Goal: Task Accomplishment & Management: Use online tool/utility

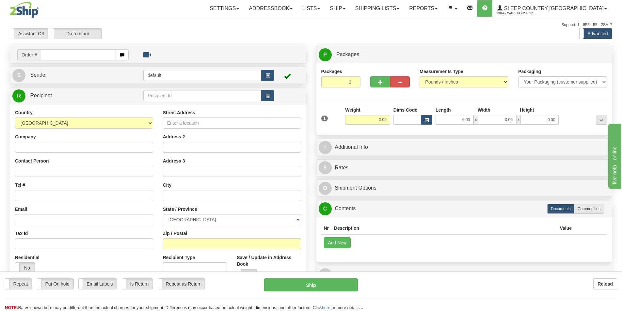
drag, startPoint x: 0, startPoint y: 0, endPoint x: 73, endPoint y: 58, distance: 93.6
click at [73, 58] on input "text" at bounding box center [78, 54] width 75 height 11
type input "9000I019461"
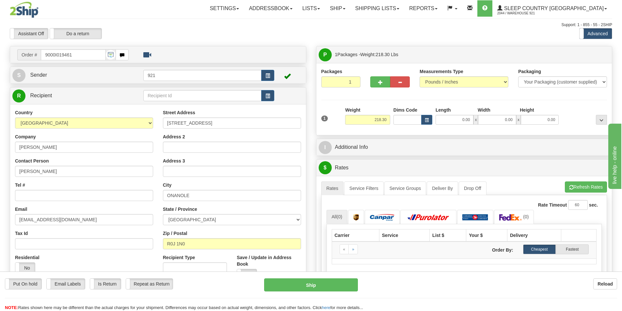
click at [383, 89] on div at bounding box center [389, 80] width 49 height 25
click at [380, 84] on span "button" at bounding box center [380, 82] width 5 height 4
type input "2"
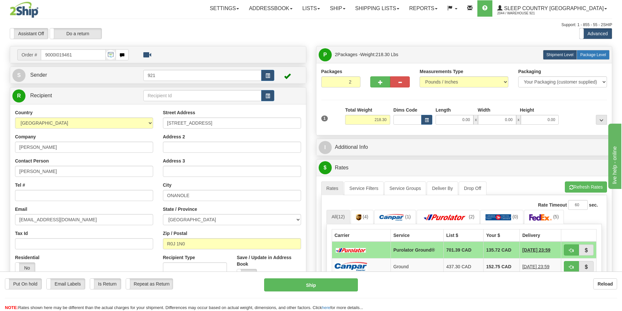
click at [586, 58] on label "Package Level Pack.." at bounding box center [592, 55] width 33 height 10
radio input "true"
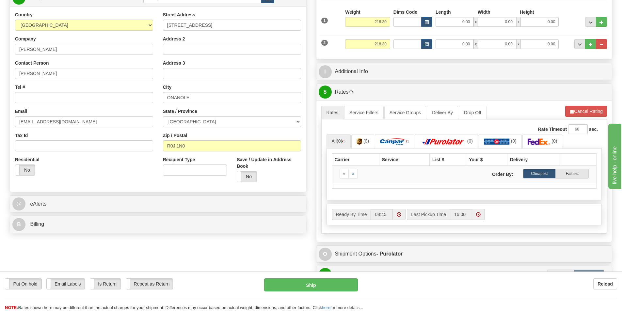
scroll to position [261, 0]
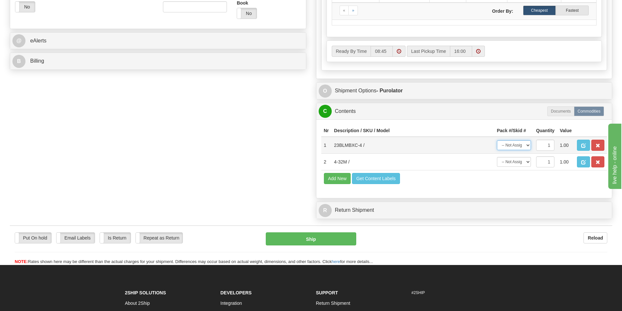
click at [527, 144] on select "-- Not Assigned -- Package 1 Package 2" at bounding box center [514, 145] width 34 height 10
select select "0"
click at [497, 140] on select "-- Not Assigned -- Package 1 Package 2" at bounding box center [514, 145] width 34 height 10
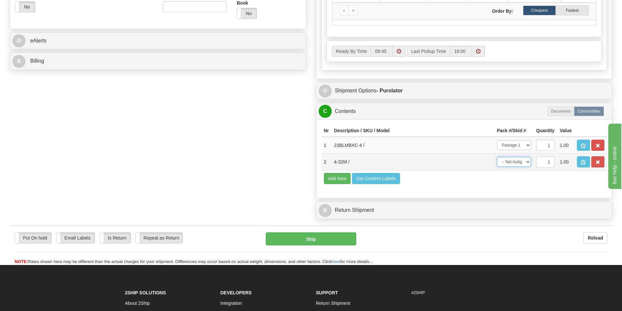
click at [518, 163] on select "-- Not Assigned -- Package 1 Package 2" at bounding box center [514, 162] width 34 height 10
select select "1"
click at [497, 157] on select "-- Not Assigned -- Package 1 Package 2" at bounding box center [514, 162] width 34 height 10
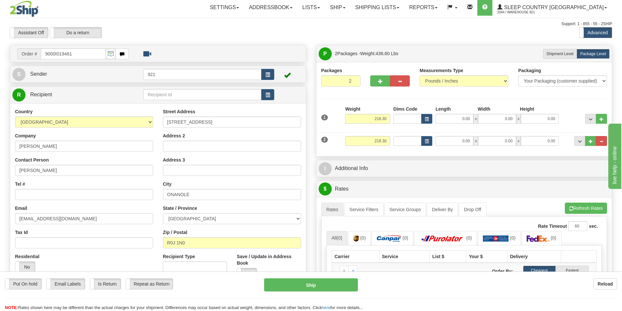
scroll to position [0, 0]
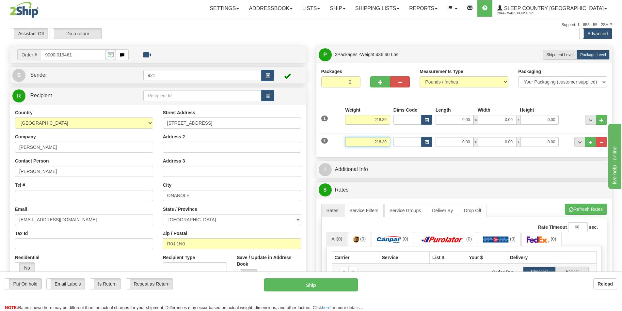
drag, startPoint x: 388, startPoint y: 142, endPoint x: 382, endPoint y: 138, distance: 7.1
click at [353, 142] on input "218.30" at bounding box center [367, 142] width 45 height 10
click button "Delete" at bounding box center [0, 0] width 0 height 0
type input "134.00"
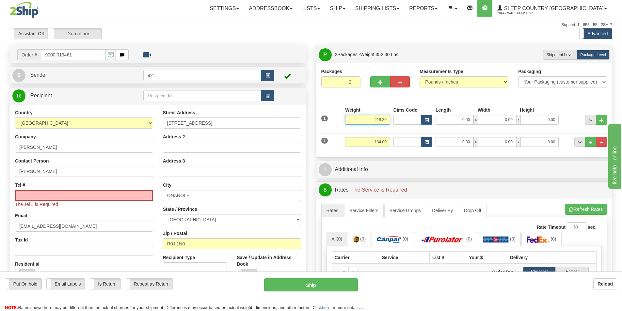
drag, startPoint x: 388, startPoint y: 120, endPoint x: 349, endPoint y: 116, distance: 40.0
click at [349, 116] on input "218.30" at bounding box center [367, 120] width 45 height 10
type input "84.30"
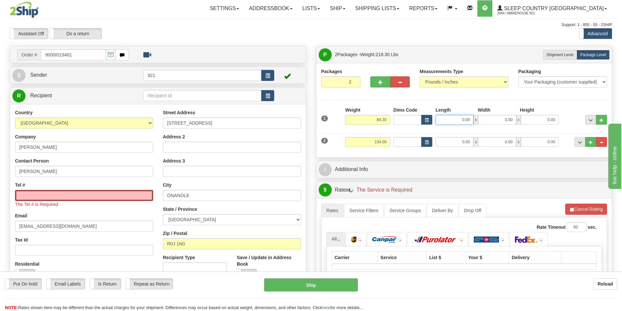
click at [467, 121] on input "0.00" at bounding box center [454, 120] width 38 height 10
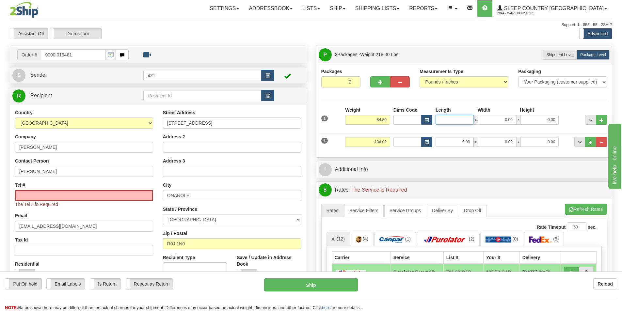
click at [467, 118] on input "Length" at bounding box center [454, 120] width 38 height 10
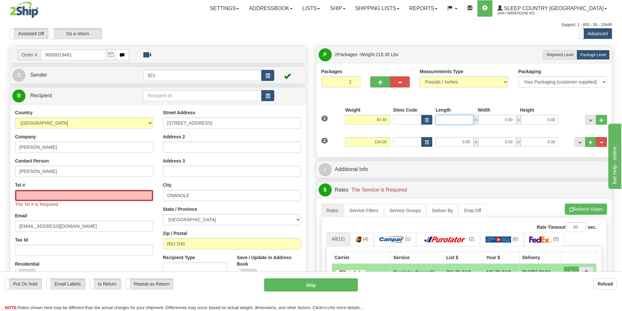
click at [467, 118] on input "Length" at bounding box center [454, 120] width 38 height 10
type input "74.00"
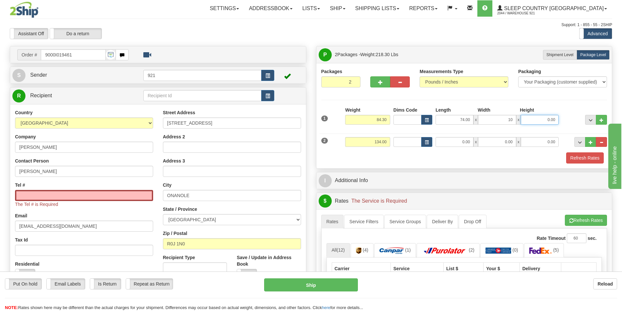
type input "10.00"
click at [463, 143] on input "0.00" at bounding box center [454, 142] width 38 height 10
click at [463, 143] on input "Length" at bounding box center [454, 142] width 38 height 10
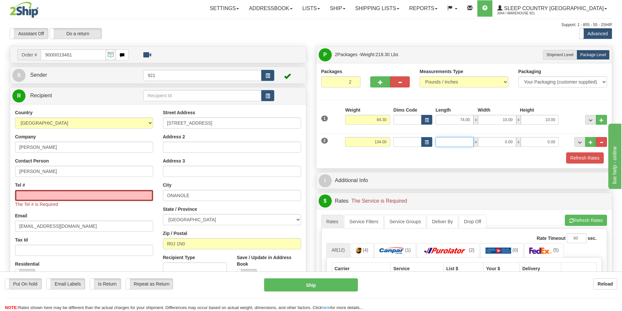
click at [463, 143] on input "Length" at bounding box center [454, 142] width 38 height 10
type input "15.00"
type input "78.00"
click at [591, 157] on button "Refresh Rates" at bounding box center [585, 157] width 38 height 11
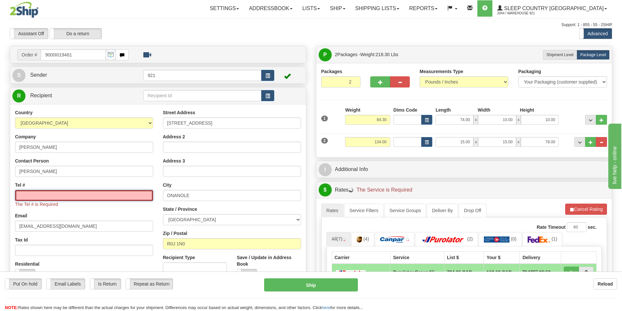
click at [87, 192] on input "Tel #" at bounding box center [84, 195] width 138 height 11
click at [79, 196] on input "Tel #" at bounding box center [84, 195] width 138 height 11
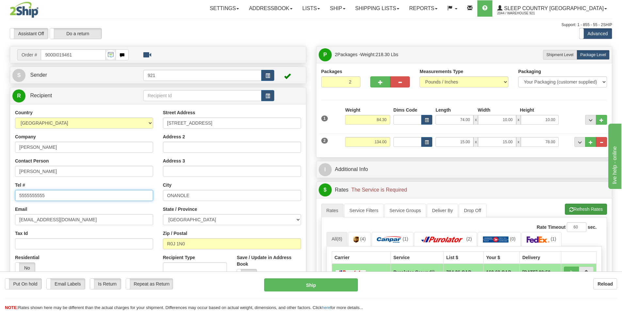
type input "5555555555"
click at [589, 209] on button "Refresh Rates" at bounding box center [586, 209] width 42 height 11
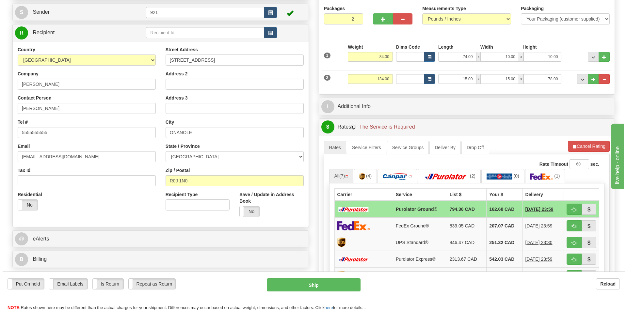
scroll to position [65, 0]
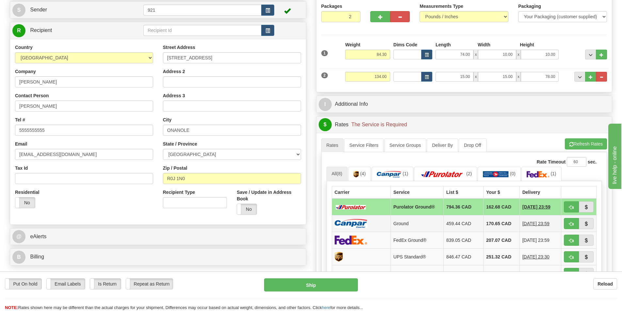
click at [412, 224] on td "Ground" at bounding box center [416, 223] width 53 height 17
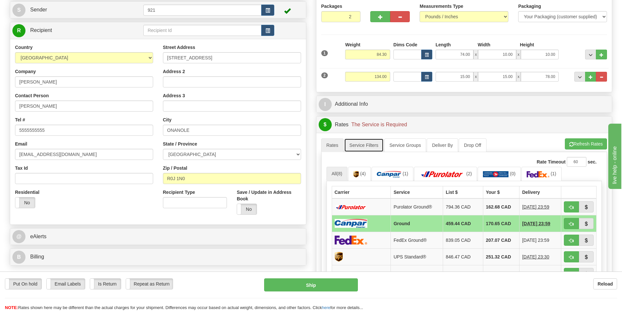
click at [371, 147] on link "Service Filters" at bounding box center [363, 145] width 39 height 14
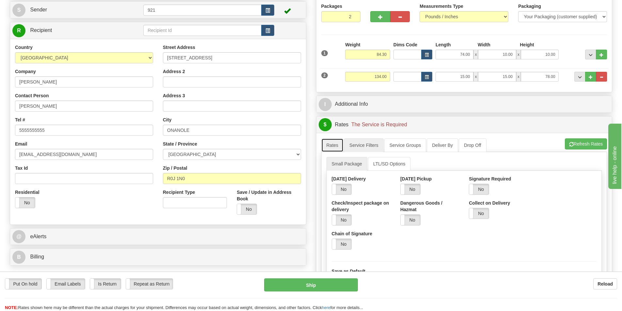
click at [340, 148] on link "Rates" at bounding box center [332, 145] width 23 height 14
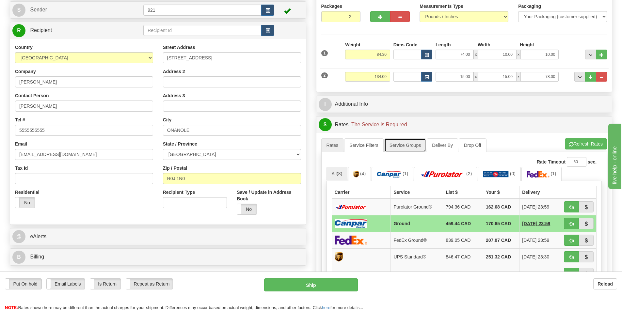
click at [385, 148] on link "Service Groups" at bounding box center [405, 145] width 42 height 14
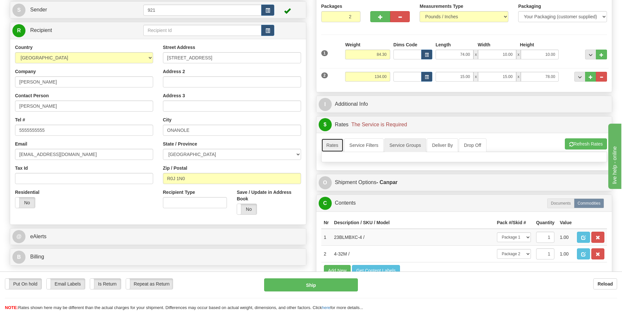
click at [329, 143] on link "Rates" at bounding box center [332, 145] width 23 height 14
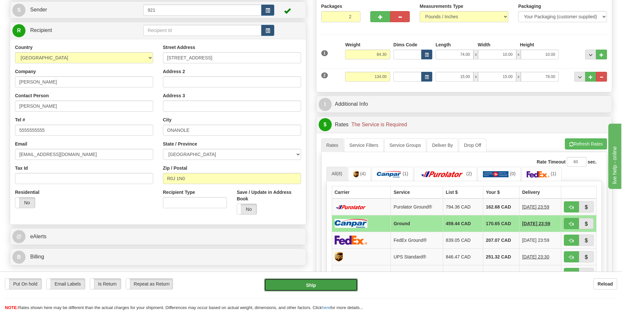
click at [340, 284] on button "Ship" at bounding box center [311, 284] width 94 height 13
type input "1"
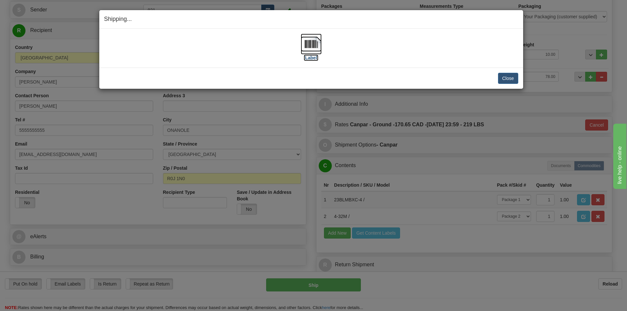
click at [310, 38] on img at bounding box center [311, 44] width 21 height 21
click at [507, 84] on div "Close Cancel Cancel Shipment and Quit Pickup Quit Pickup ONLY" at bounding box center [311, 78] width 424 height 21
click at [507, 83] on button "Close" at bounding box center [508, 78] width 20 height 11
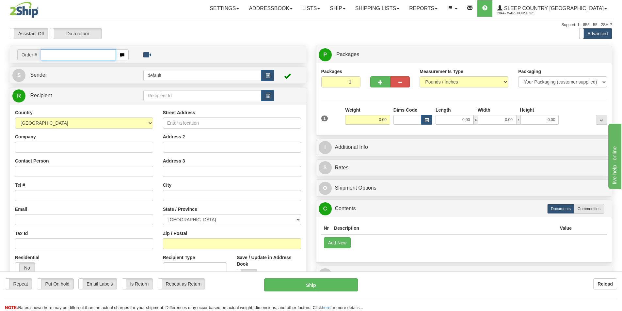
click at [85, 54] on input "text" at bounding box center [78, 54] width 75 height 11
type input "9000I031197"
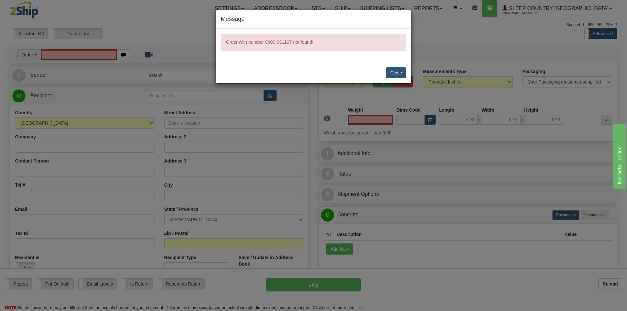
type input "0.00"
click at [386, 73] on button "Close" at bounding box center [396, 72] width 20 height 11
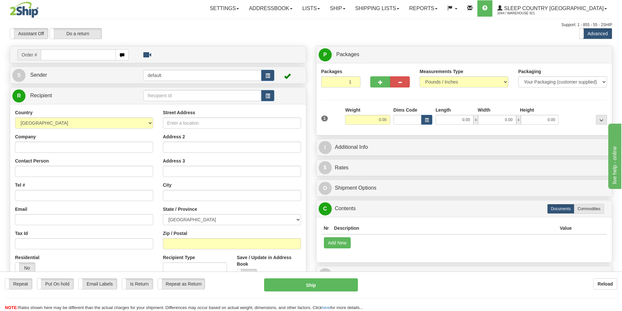
click at [90, 55] on input "text" at bounding box center [78, 54] width 75 height 11
type input "9000I031197"
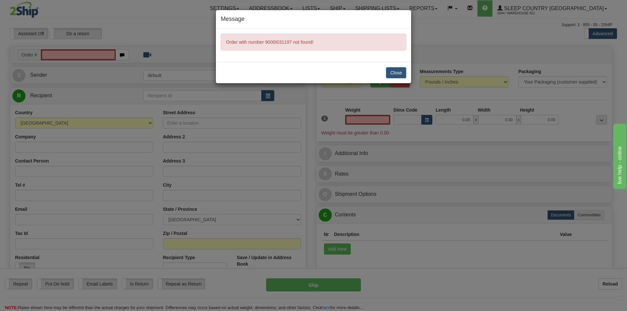
type input "0.00"
click at [401, 70] on button "Close" at bounding box center [396, 72] width 20 height 11
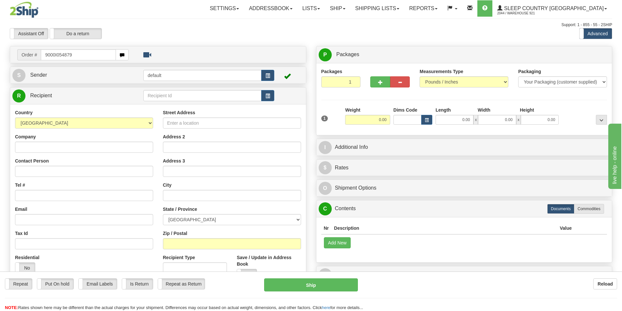
type input "9000I054879"
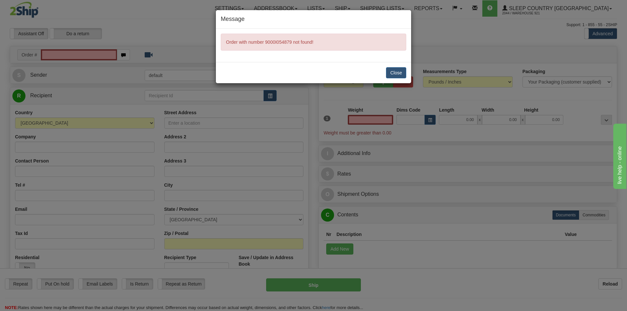
type input "0.00"
click at [402, 69] on button "Close" at bounding box center [396, 72] width 20 height 11
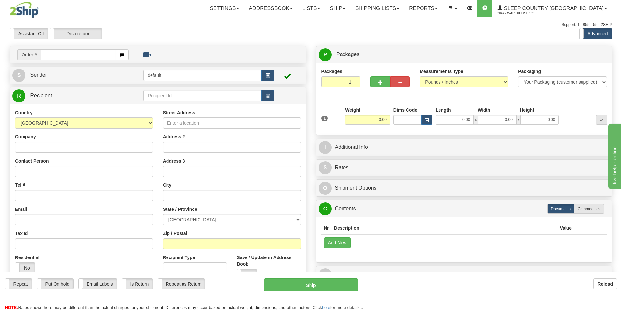
click at [79, 55] on input "text" at bounding box center [78, 54] width 75 height 11
type input "9000I054879"
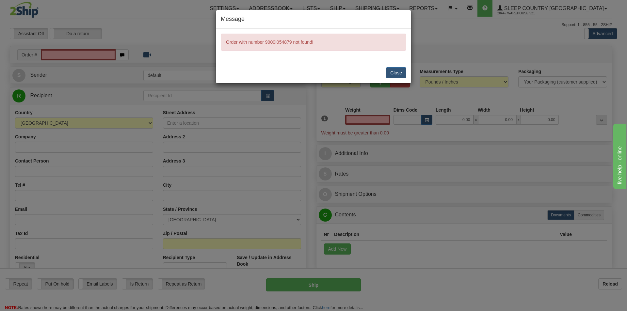
type input "0.00"
click at [404, 67] on button "Close" at bounding box center [396, 72] width 20 height 11
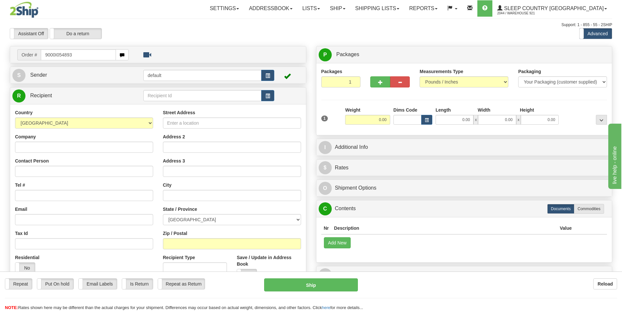
type input "9000I054893"
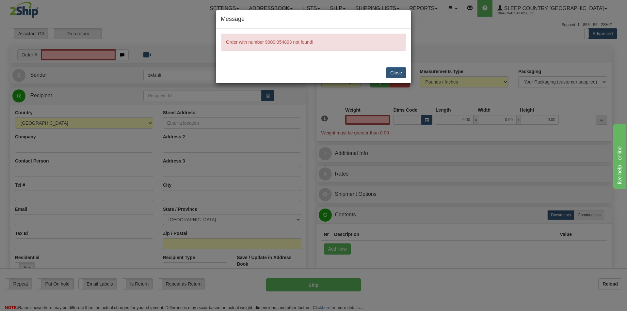
type input "0.00"
click at [388, 75] on button "Close" at bounding box center [396, 72] width 20 height 11
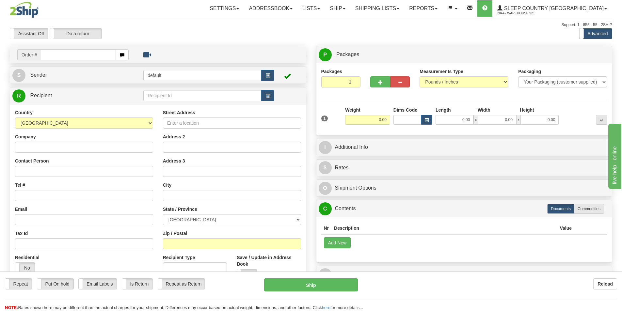
click at [85, 59] on div "Toggle navigation Settings Shipping Preferences Fields Preferences New" at bounding box center [311, 183] width 622 height 367
click at [84, 57] on input "text" at bounding box center [78, 54] width 75 height 11
type input "9000I054893"
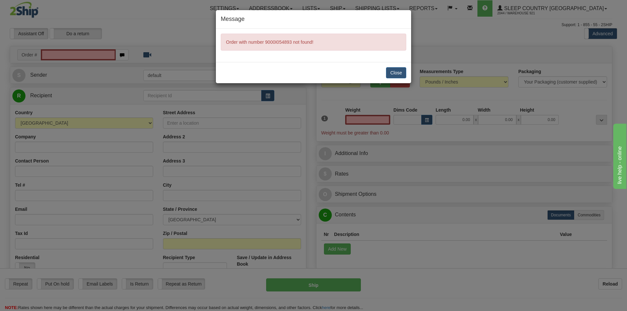
type input "0.00"
click at [397, 71] on button "Close" at bounding box center [396, 72] width 20 height 11
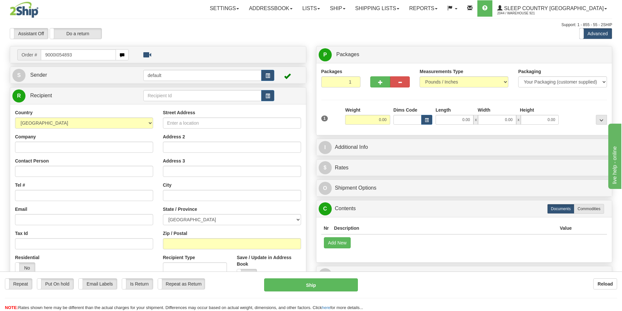
type input "9000I054893"
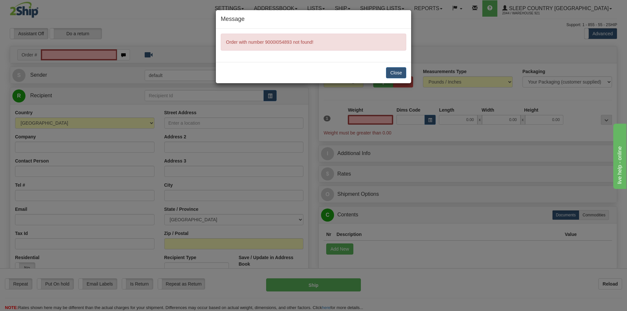
type input "0.00"
drag, startPoint x: 411, startPoint y: 66, endPoint x: 391, endPoint y: 74, distance: 21.8
click at [411, 66] on div "Message Order with number 9000I054893 not found! Close" at bounding box center [313, 155] width 627 height 311
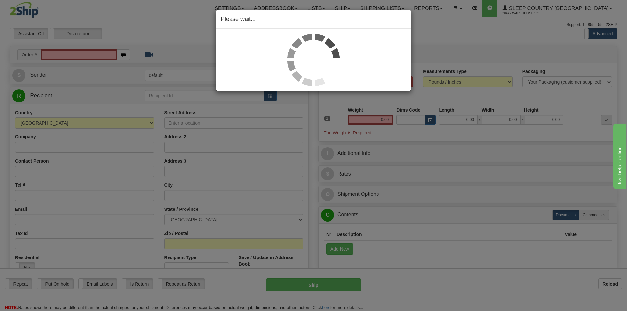
click at [391, 74] on div "Please wait..." at bounding box center [313, 155] width 627 height 311
